Goal: Check status: Check status

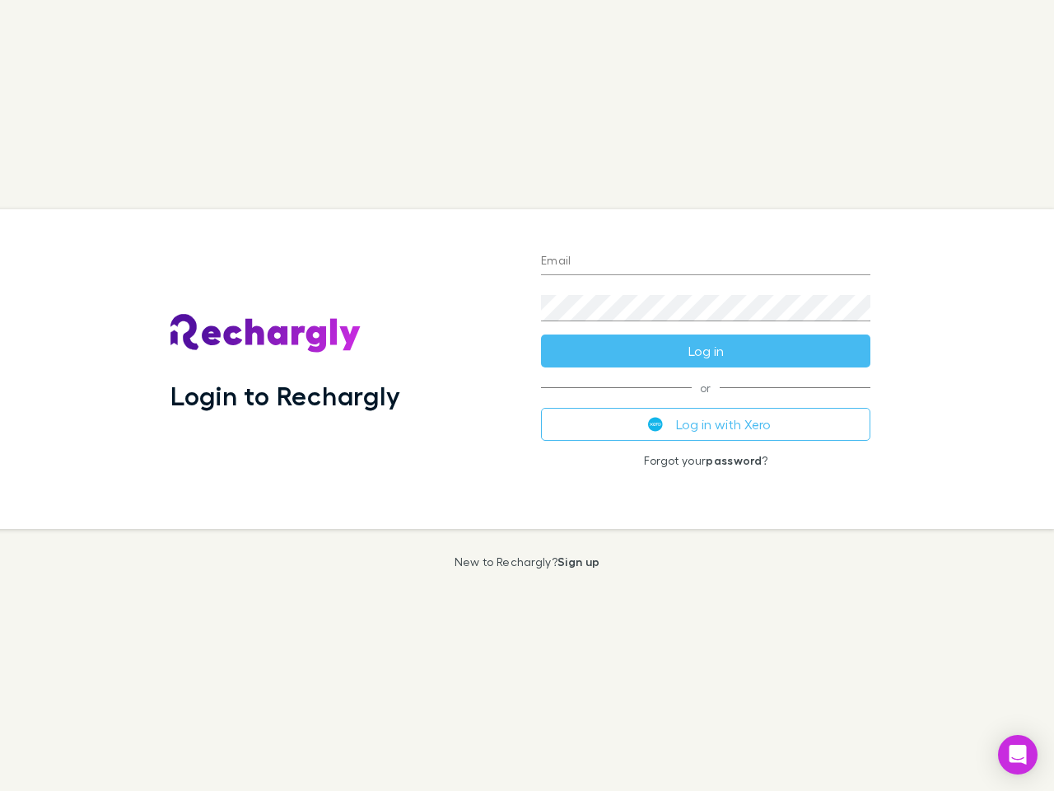
click at [527, 395] on div "Login to Rechargly" at bounding box center [342, 369] width 371 height 320
click at [706, 262] on input "Email" at bounding box center [705, 262] width 329 height 26
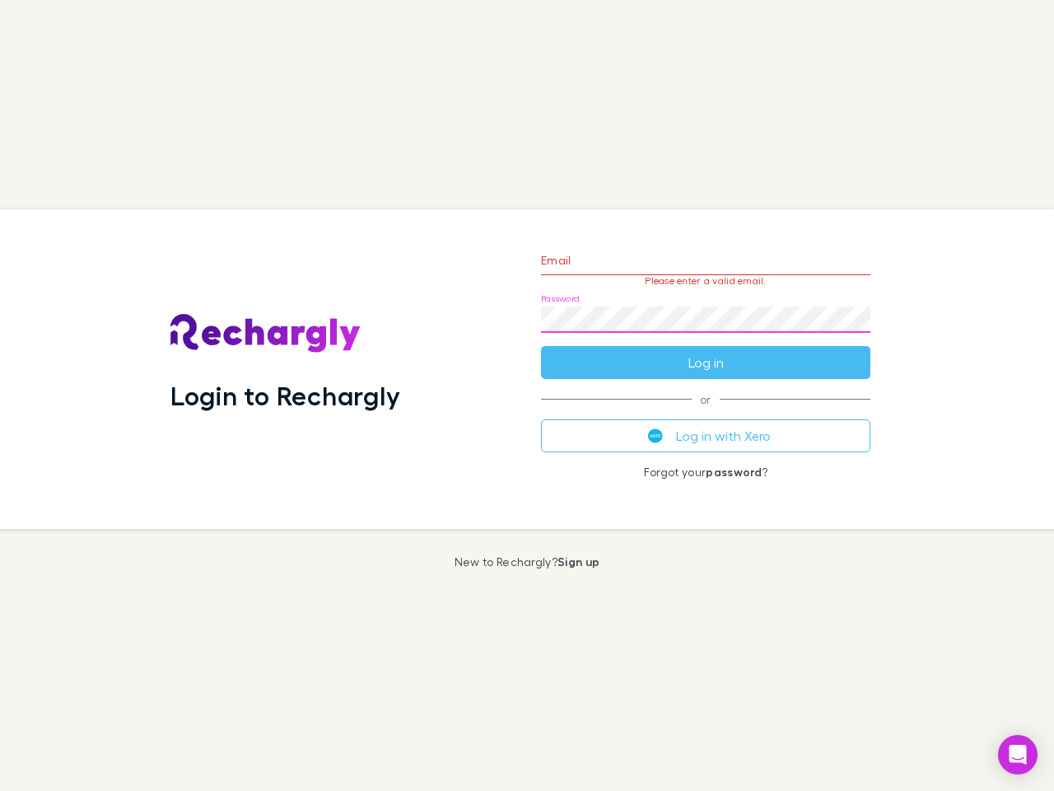
click at [706, 351] on form "Email Please enter a valid email. Password Log in" at bounding box center [705, 307] width 329 height 143
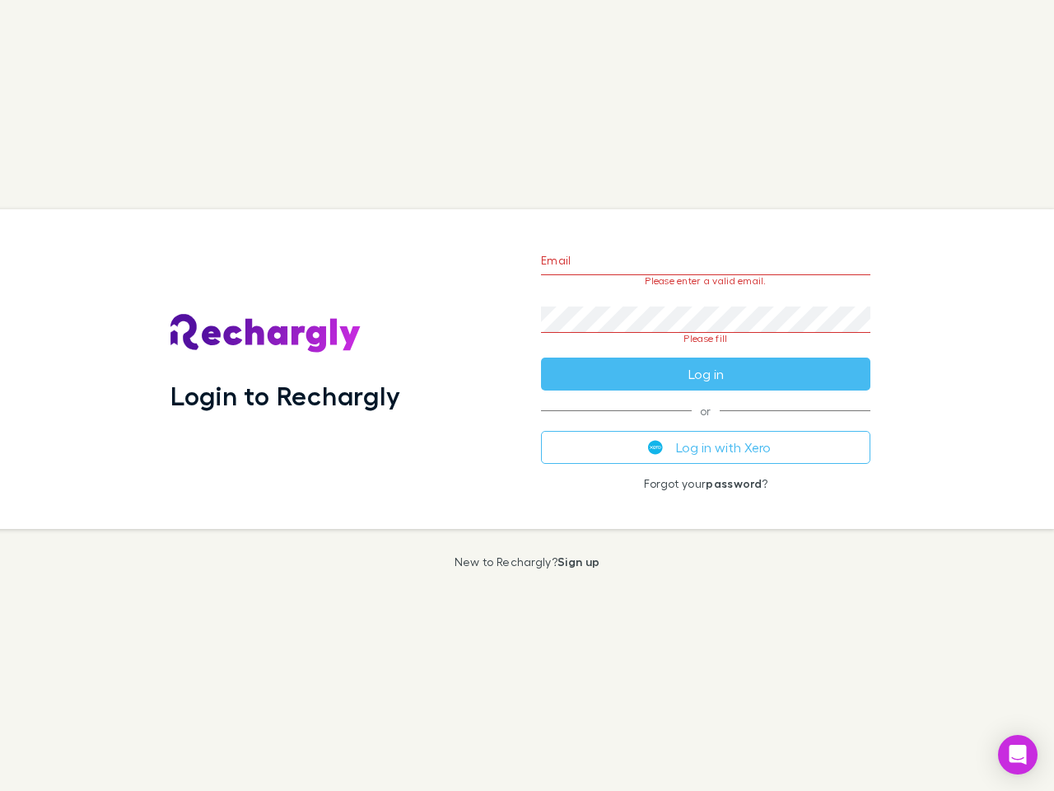
click at [706, 424] on div "Email Please enter a valid email. Password Please fill Log in or Log in with Xe…" at bounding box center [706, 369] width 356 height 320
click at [1018, 754] on icon "Open Intercom Messenger" at bounding box center [1018, 754] width 17 height 20
